Goal: Find specific page/section: Find specific page/section

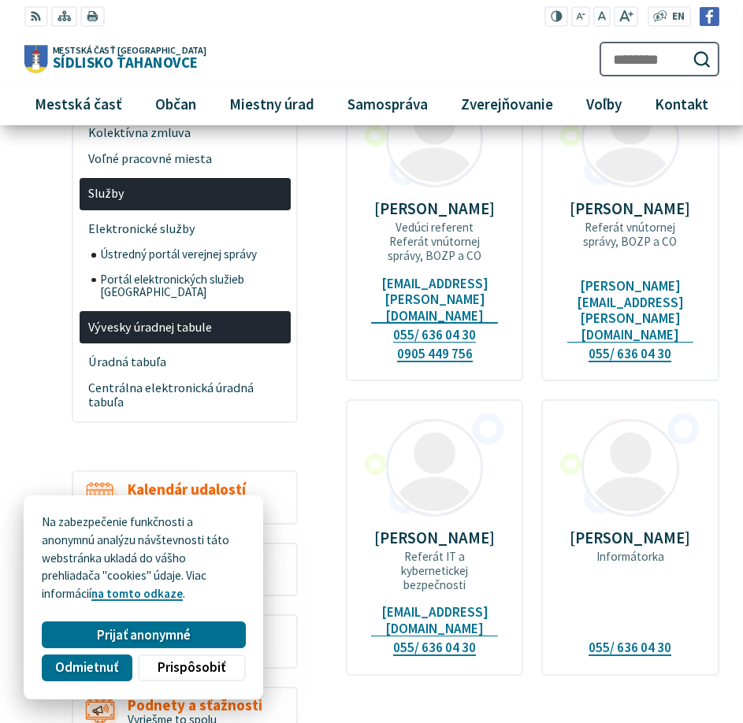
scroll to position [394, 0]
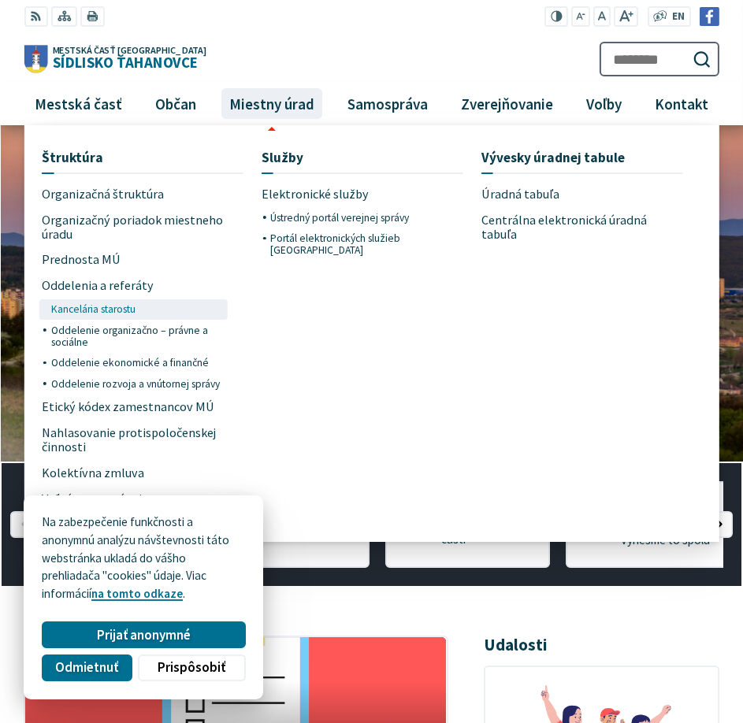
click at [110, 304] on span "Kancelária starostu" at bounding box center [93, 309] width 84 height 20
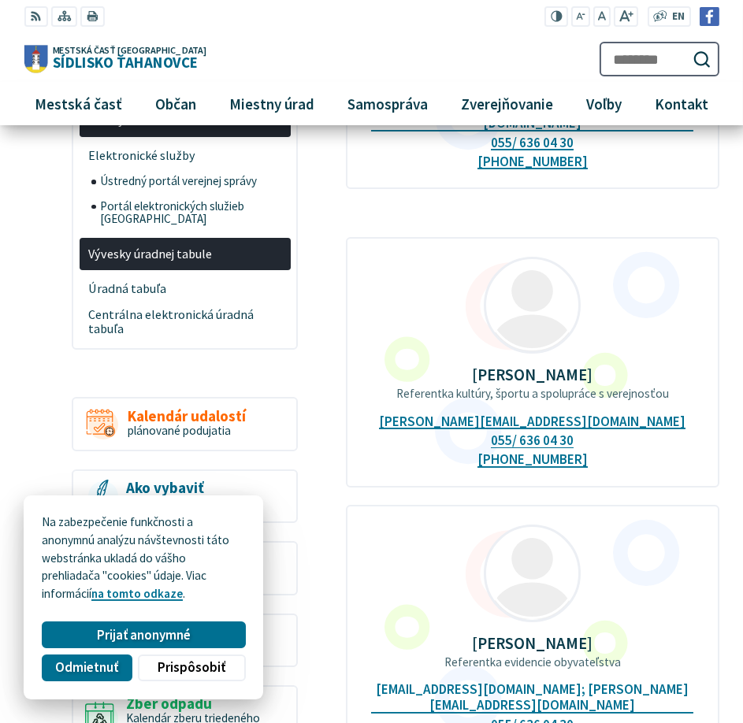
scroll to position [630, 0]
